Goal: Task Accomplishment & Management: Manage account settings

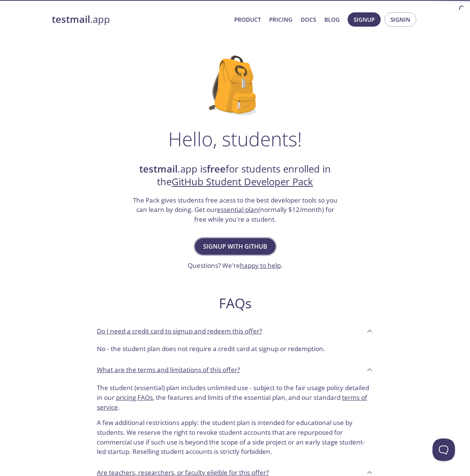
click at [256, 248] on span "Signup with GitHub" at bounding box center [235, 246] width 64 height 11
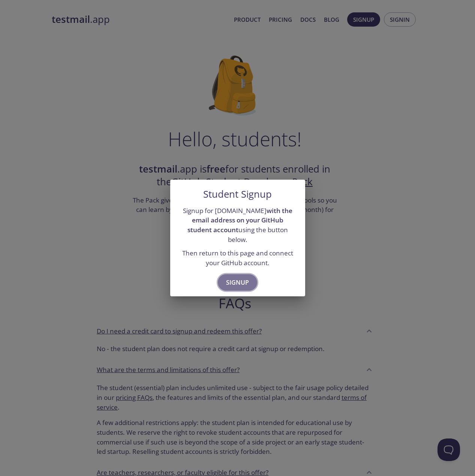
click at [247, 278] on span "Signup" at bounding box center [237, 282] width 23 height 11
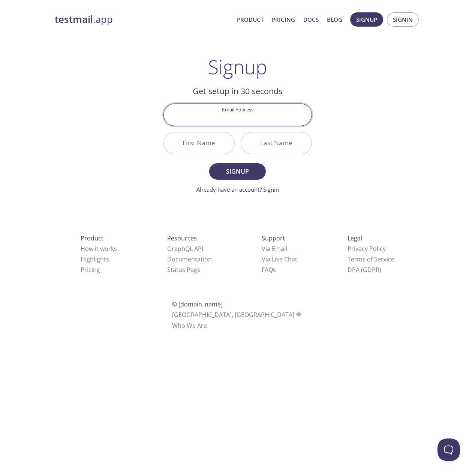
click at [257, 118] on input "Email Address" at bounding box center [238, 114] width 148 height 21
type input "[EMAIL_ADDRESS][DOMAIN_NAME]"
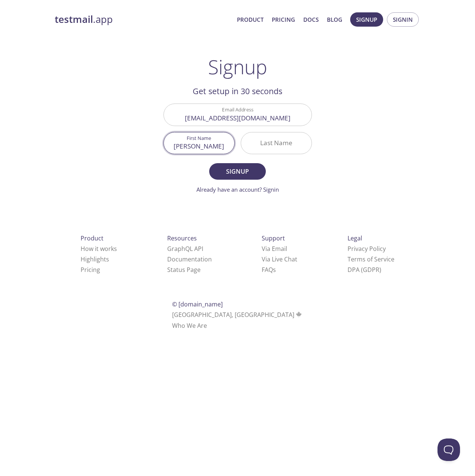
type input "[PERSON_NAME]"
click at [344, 146] on div "testmail .app Product Pricing Docs Blog Signup Signin Signup Get setup in 30 se…" at bounding box center [238, 180] width 384 height 344
click at [308, 144] on input "Mamani" at bounding box center [276, 142] width 71 height 21
type input "Mamani"
click at [263, 170] on button "Signup" at bounding box center [237, 171] width 56 height 17
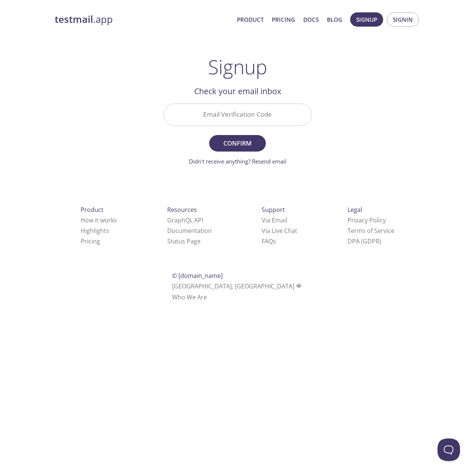
click at [244, 111] on input "Email Verification Code" at bounding box center [238, 114] width 148 height 21
paste input "PYV1H91"
type input "PYV1H91"
click at [245, 143] on span "Confirm" at bounding box center [238, 143] width 40 height 11
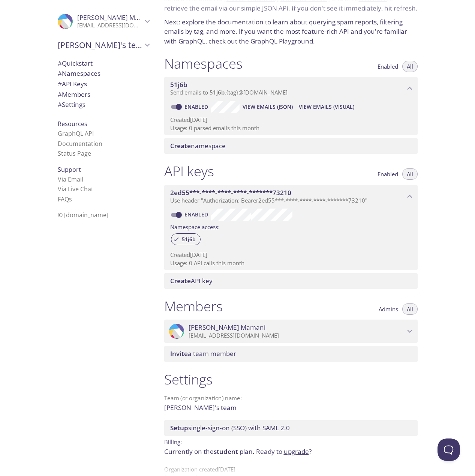
scroll to position [57, 0]
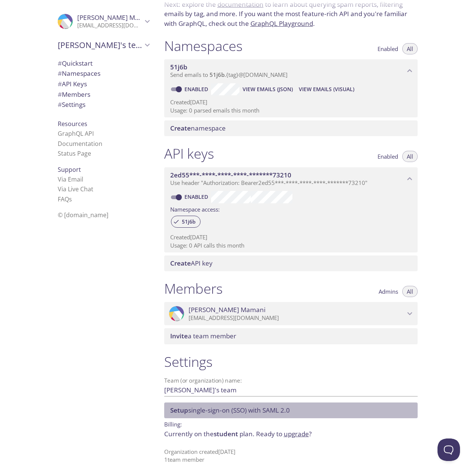
click at [331, 413] on span "Setup single-sign-on (SSO) with SAML 2.0" at bounding box center [292, 410] width 245 height 8
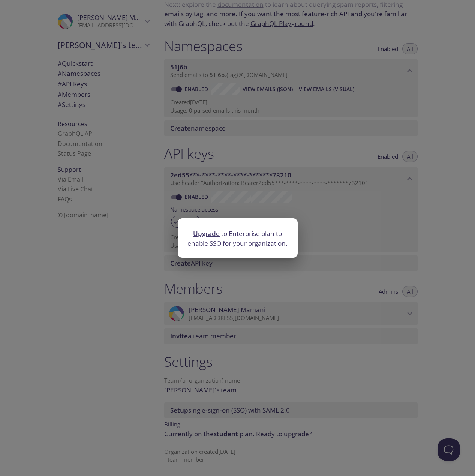
click at [328, 387] on div "Upgrade to Enterprise plan to enable SSO for your organization." at bounding box center [237, 238] width 475 height 476
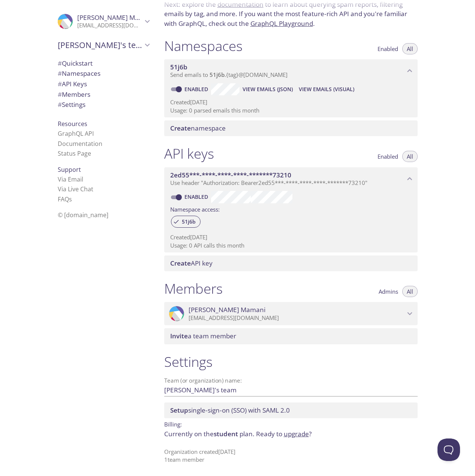
scroll to position [0, 0]
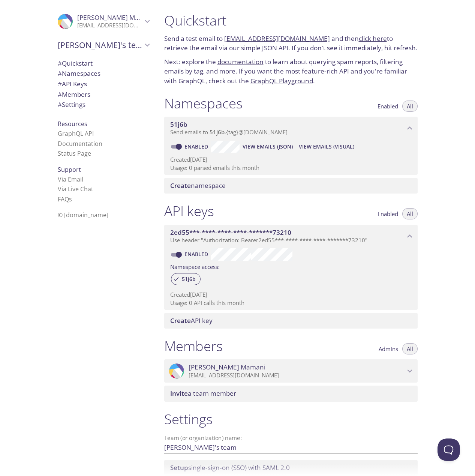
click at [408, 106] on span "All" at bounding box center [410, 106] width 6 height 0
click at [342, 131] on p "Send emails to 51j6b . {tag} @[DOMAIN_NAME]" at bounding box center [287, 133] width 235 height 8
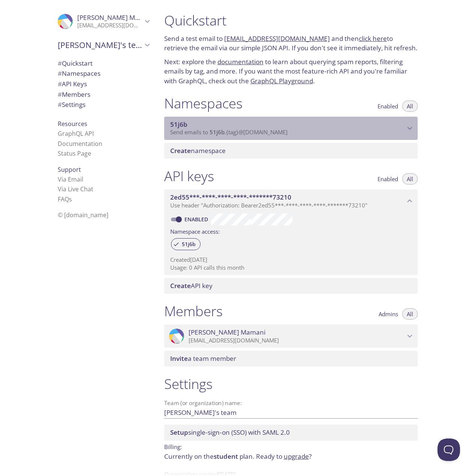
click at [342, 131] on p "Send emails to 51j6b . {tag} @[DOMAIN_NAME]" at bounding box center [287, 133] width 235 height 8
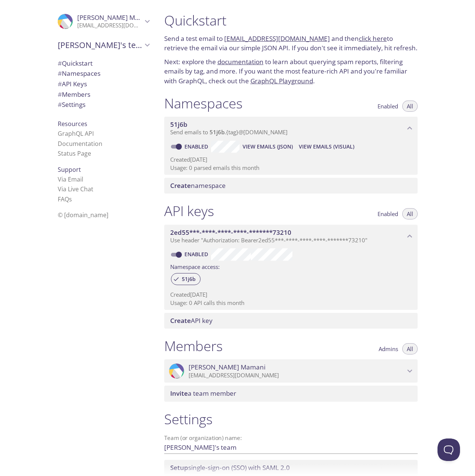
click at [301, 41] on link "[EMAIL_ADDRESS][DOMAIN_NAME]" at bounding box center [277, 38] width 106 height 9
click at [359, 38] on link "click here" at bounding box center [373, 38] width 28 height 9
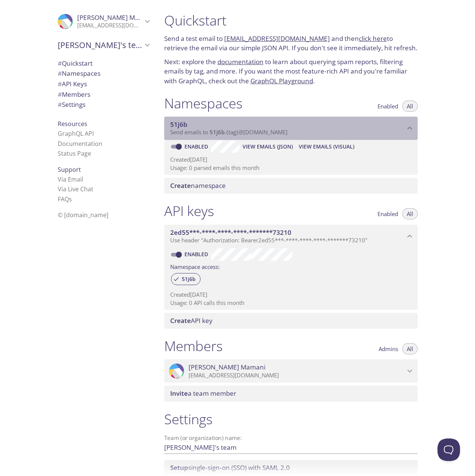
click at [267, 135] on span "Send emails to 51j6b . {tag} @[DOMAIN_NAME]" at bounding box center [228, 132] width 117 height 8
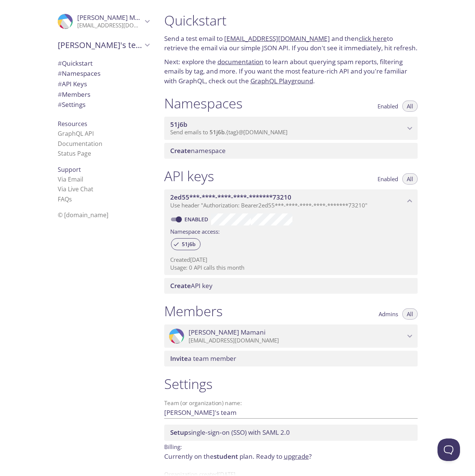
click at [267, 135] on span "Send emails to 51j6b . {tag} @[DOMAIN_NAME]" at bounding box center [228, 132] width 117 height 8
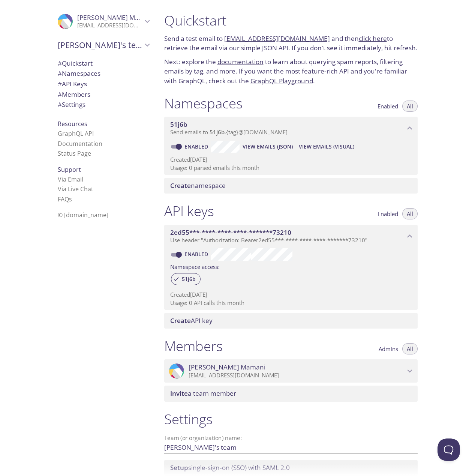
click at [251, 63] on link "documentation" at bounding box center [241, 61] width 46 height 9
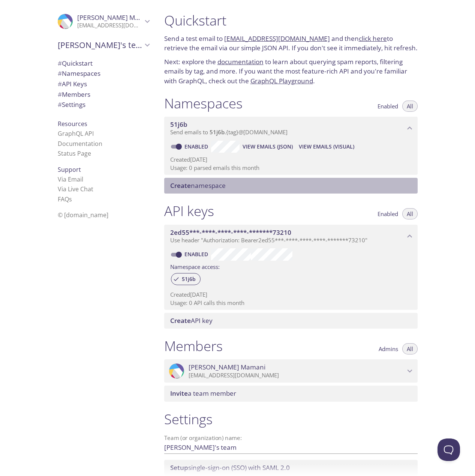
click at [224, 188] on span "Create namespace" at bounding box center [198, 185] width 56 height 9
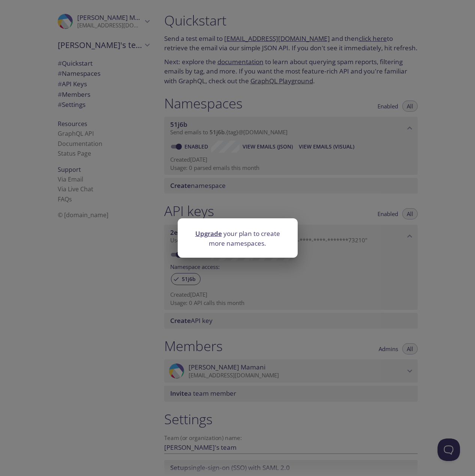
click at [224, 189] on div "Upgrade your plan to create more namespaces." at bounding box center [237, 238] width 475 height 476
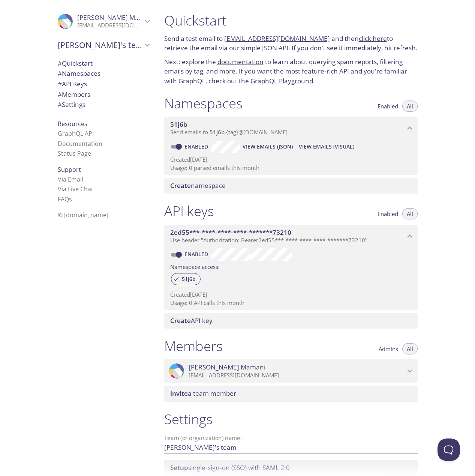
click at [295, 160] on p "Created [DATE]" at bounding box center [291, 160] width 242 height 8
click at [143, 22] on icon "Lenin Mamani" at bounding box center [148, 22] width 10 height 10
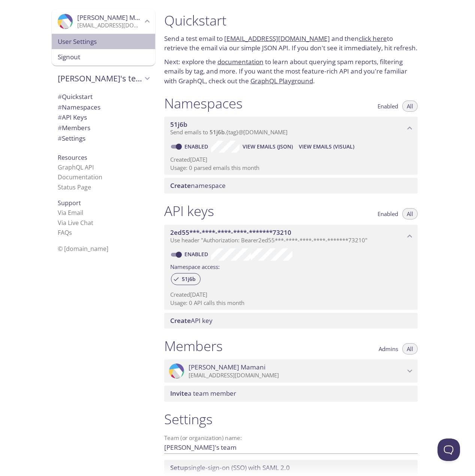
click at [122, 44] on span "User Settings" at bounding box center [104, 42] width 92 height 10
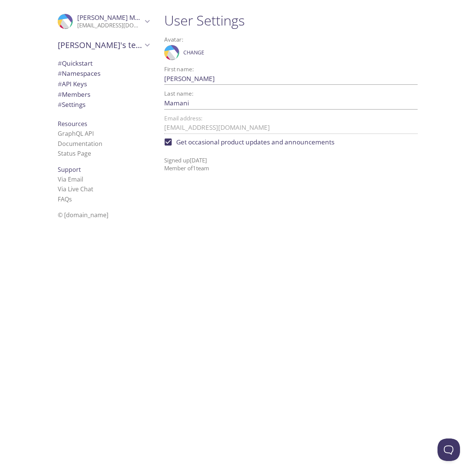
click at [110, 65] on span "# Quickstart" at bounding box center [104, 64] width 92 height 10
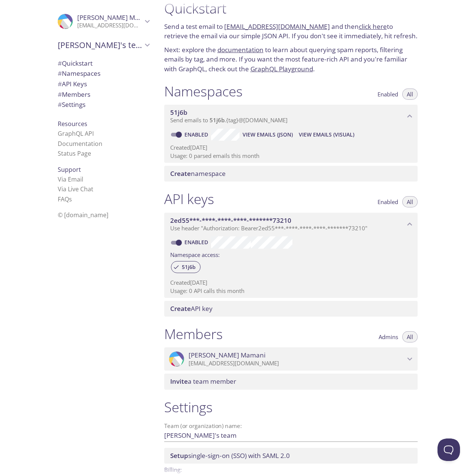
click at [92, 80] on span "# API Keys" at bounding box center [104, 84] width 92 height 10
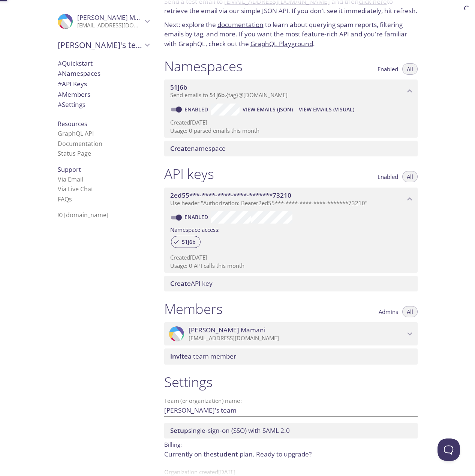
scroll to position [57, 0]
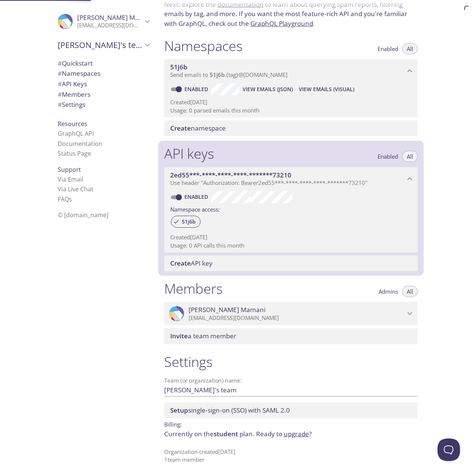
click at [89, 72] on span "# Namespaces" at bounding box center [79, 73] width 43 height 9
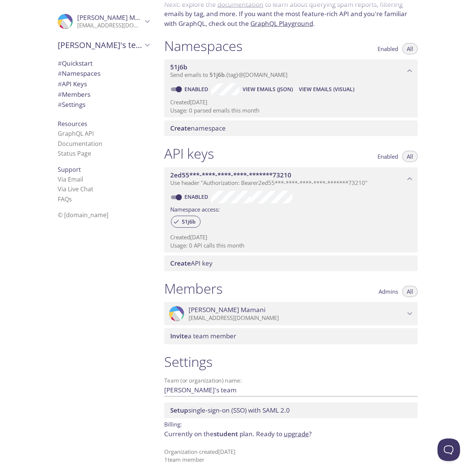
click at [244, 127] on span "Create namespace" at bounding box center [292, 128] width 245 height 8
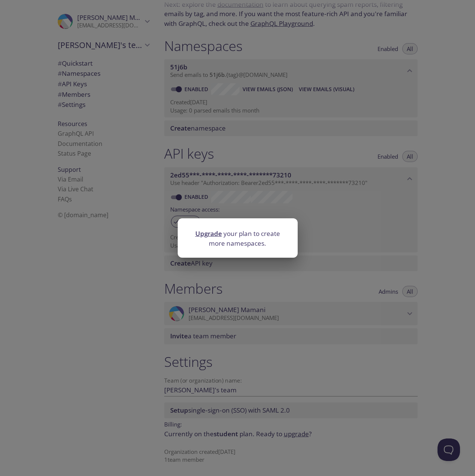
click at [244, 128] on div "Upgrade your plan to create more namespaces." at bounding box center [237, 238] width 475 height 476
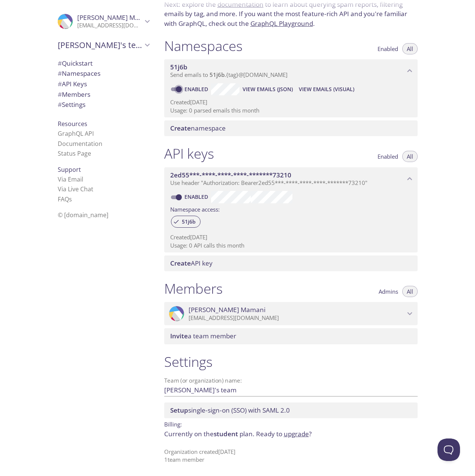
click at [179, 87] on input "Enabled" at bounding box center [178, 89] width 27 height 9
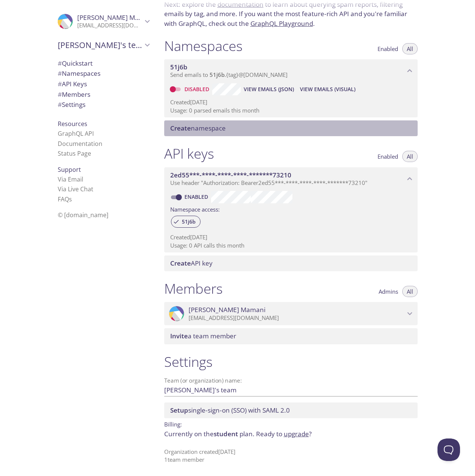
click at [208, 125] on span "Create namespace" at bounding box center [198, 128] width 56 height 9
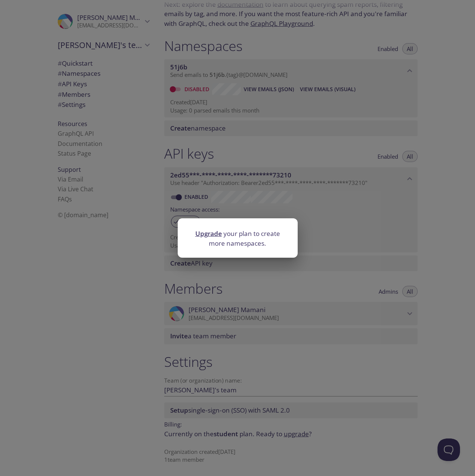
click at [215, 135] on div "Upgrade your plan to create more namespaces." at bounding box center [237, 238] width 475 height 476
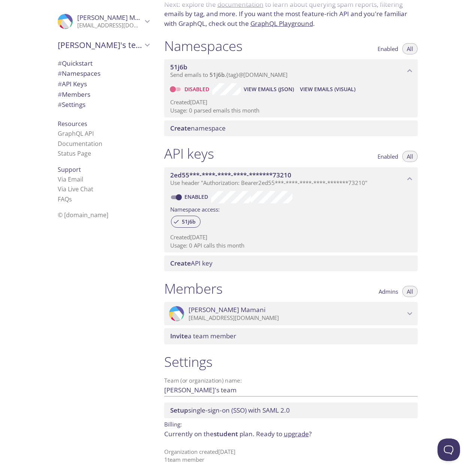
click at [176, 87] on input "Disabled" at bounding box center [172, 89] width 27 height 9
checkbox input "true"
click at [91, 101] on span "# Settings" at bounding box center [104, 105] width 92 height 10
click at [74, 181] on link "Via Email" at bounding box center [71, 179] width 26 height 8
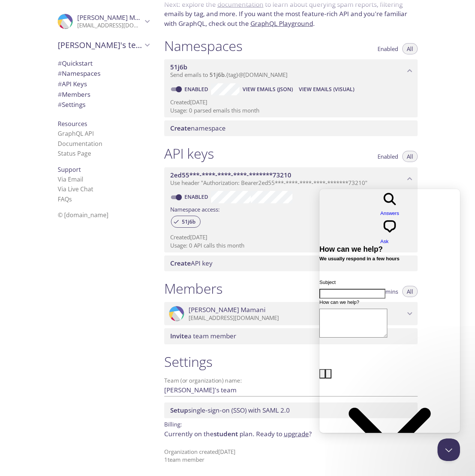
click at [451, 164] on div "Quickstart Send a test email to [EMAIL_ADDRESS][DOMAIN_NAME] and then click her…" at bounding box center [316, 238] width 317 height 476
click at [450, 443] on button "Close Beacon popover" at bounding box center [447, 448] width 23 height 23
